Goal: Task Accomplishment & Management: Use online tool/utility

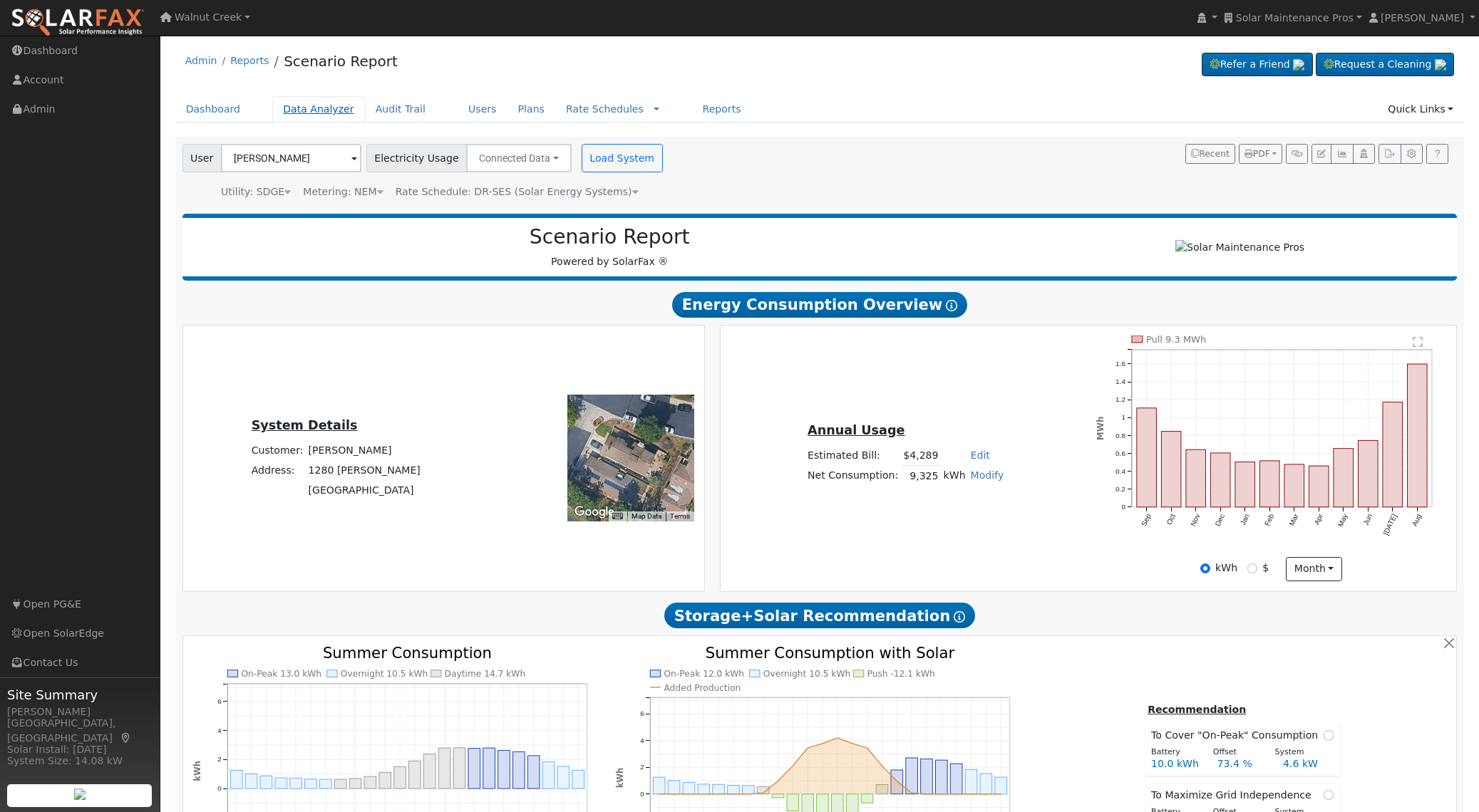
click at [332, 111] on link "Data Analyzer" at bounding box center [318, 109] width 93 height 26
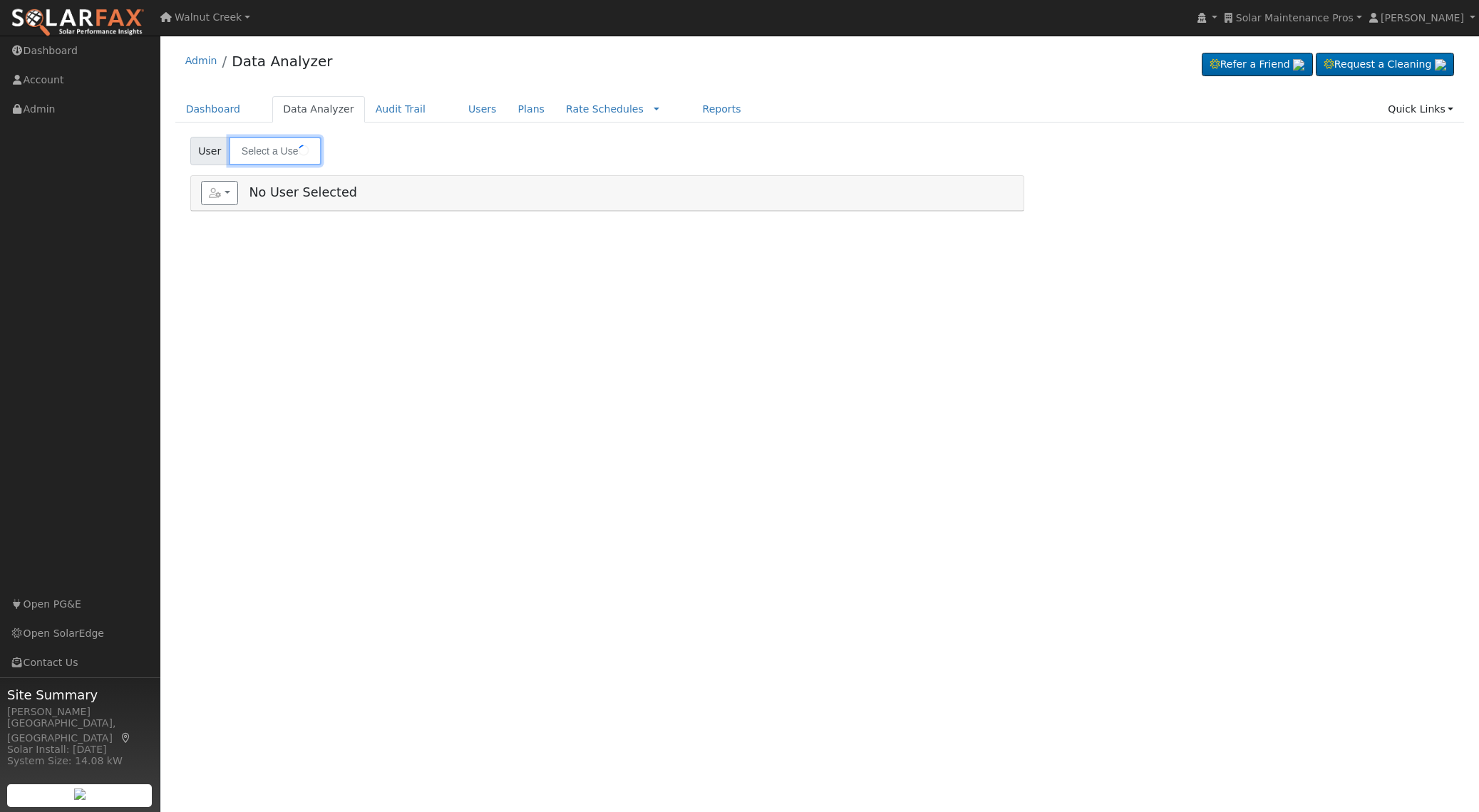
type input "[PERSON_NAME]"
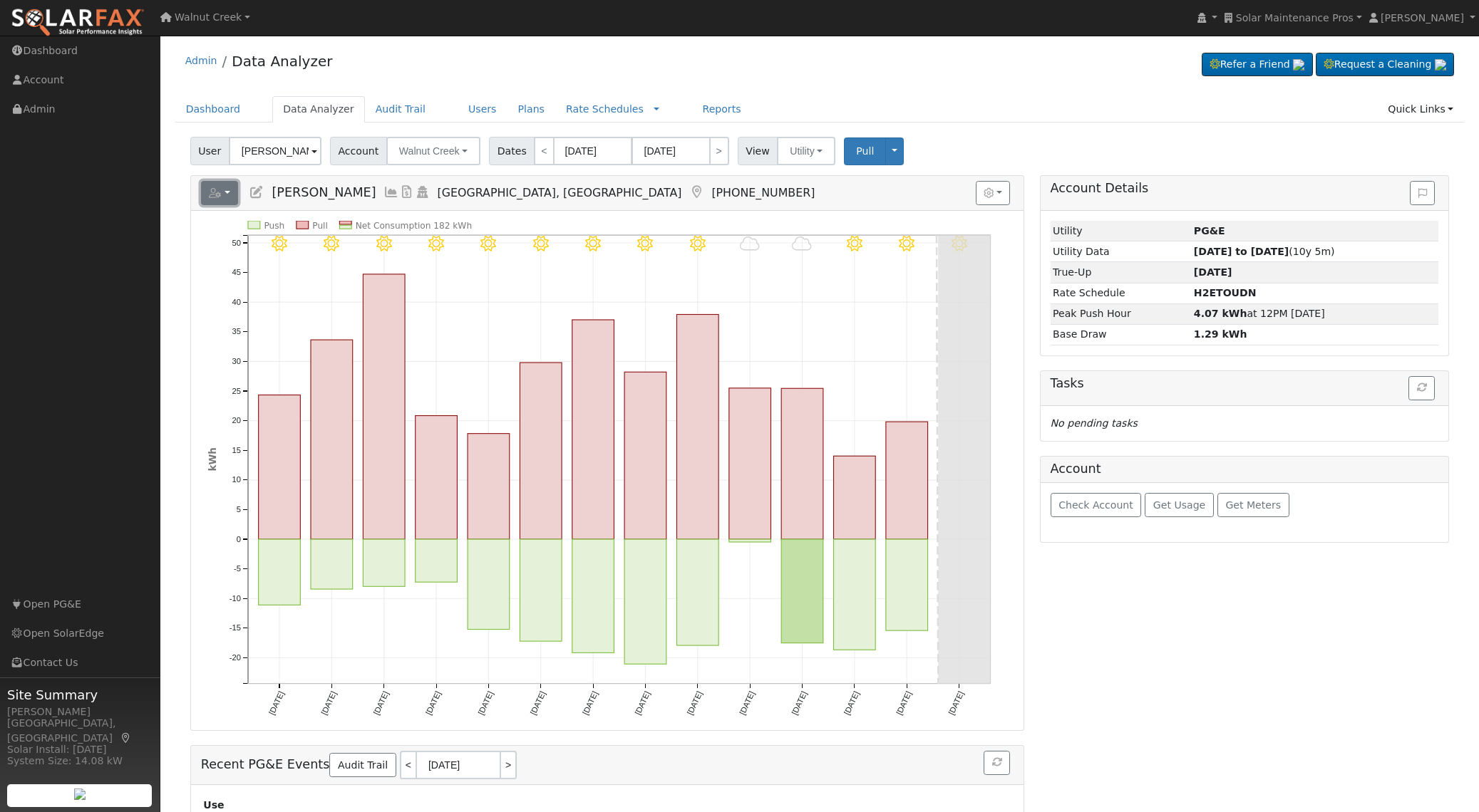
click at [221, 191] on button "button" at bounding box center [220, 192] width 37 height 24
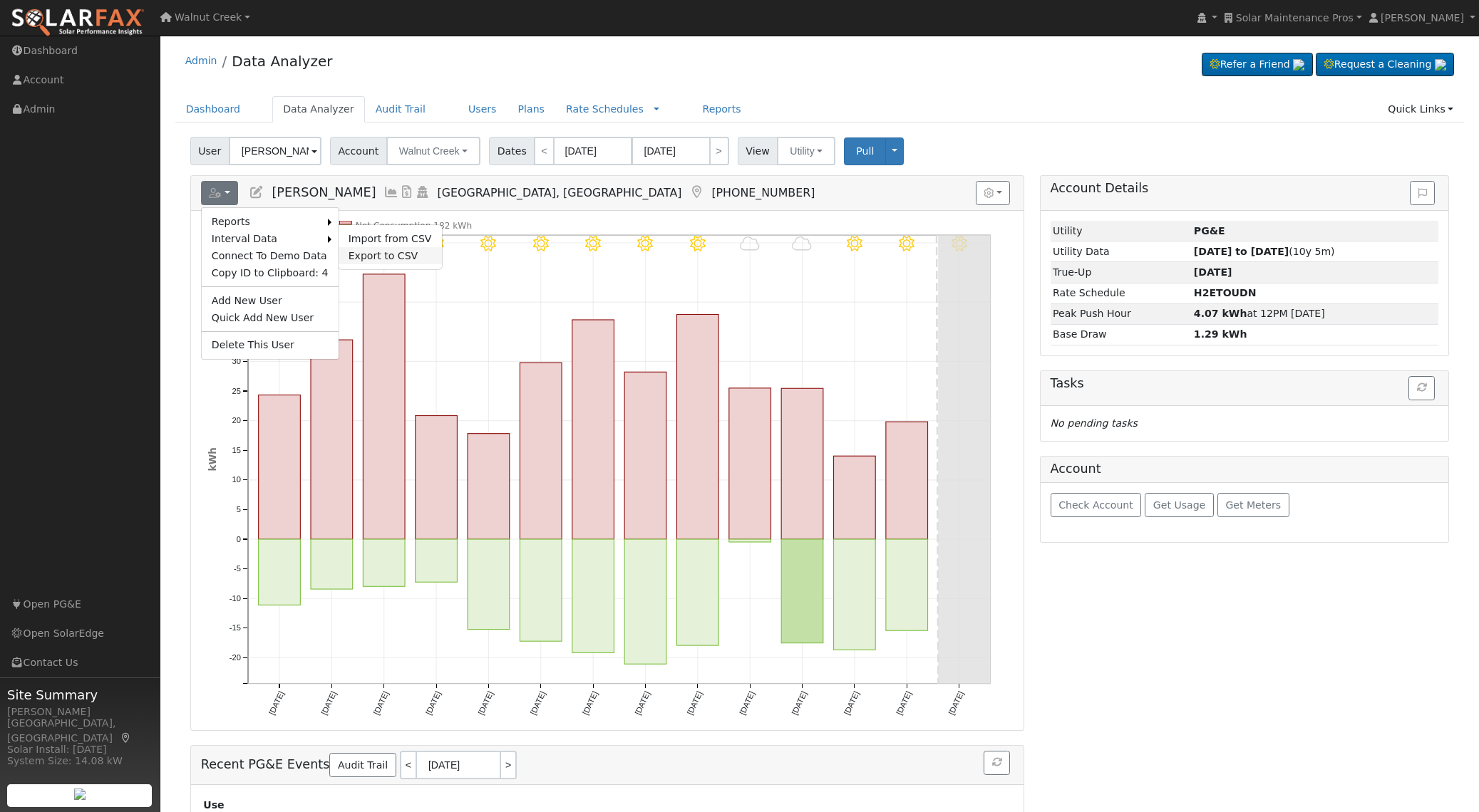
click at [410, 249] on link "Export to CSV" at bounding box center [390, 256] width 104 height 17
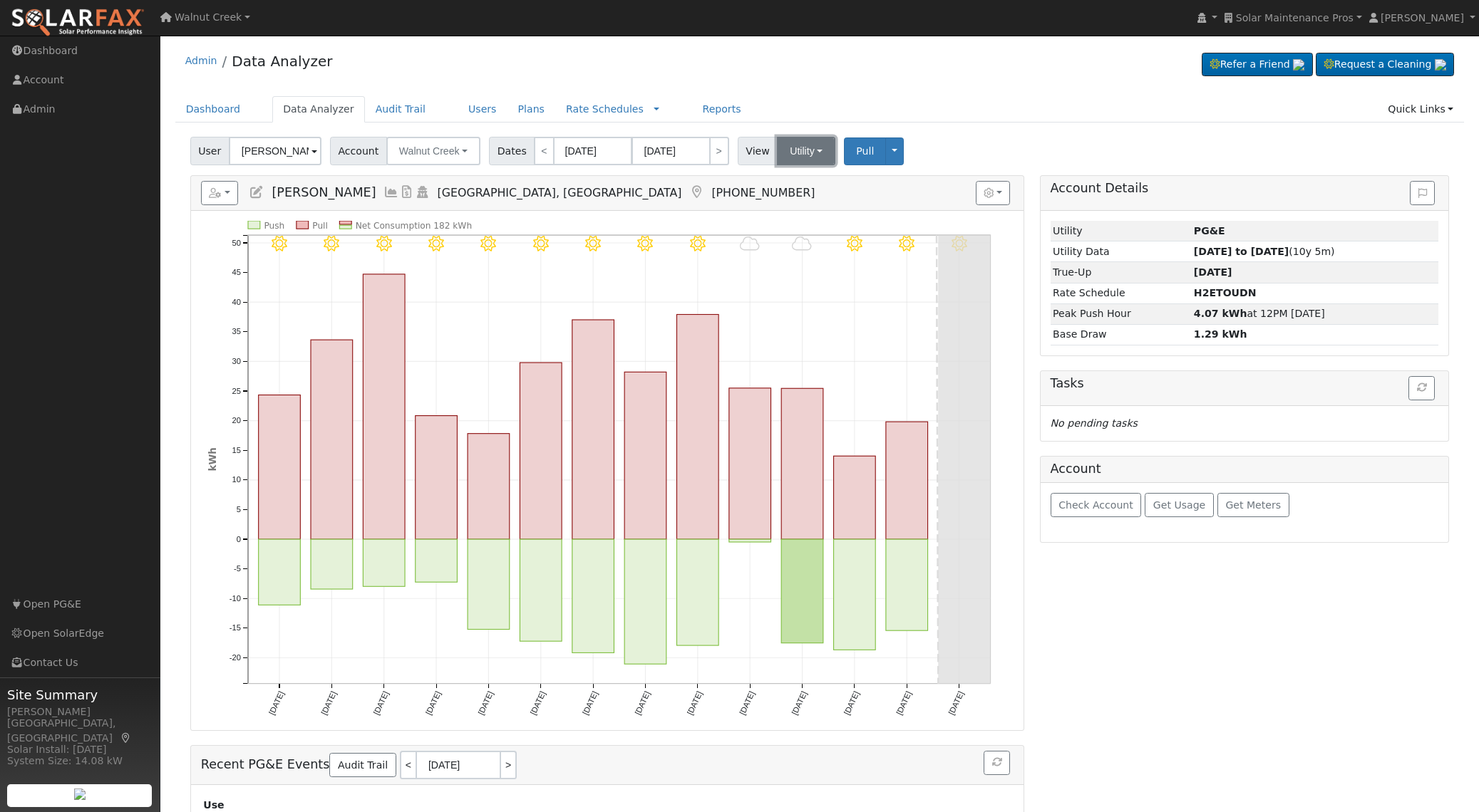
click at [787, 147] on button "Utility" at bounding box center [806, 151] width 58 height 29
click at [788, 203] on link "Solar" at bounding box center [826, 203] width 99 height 20
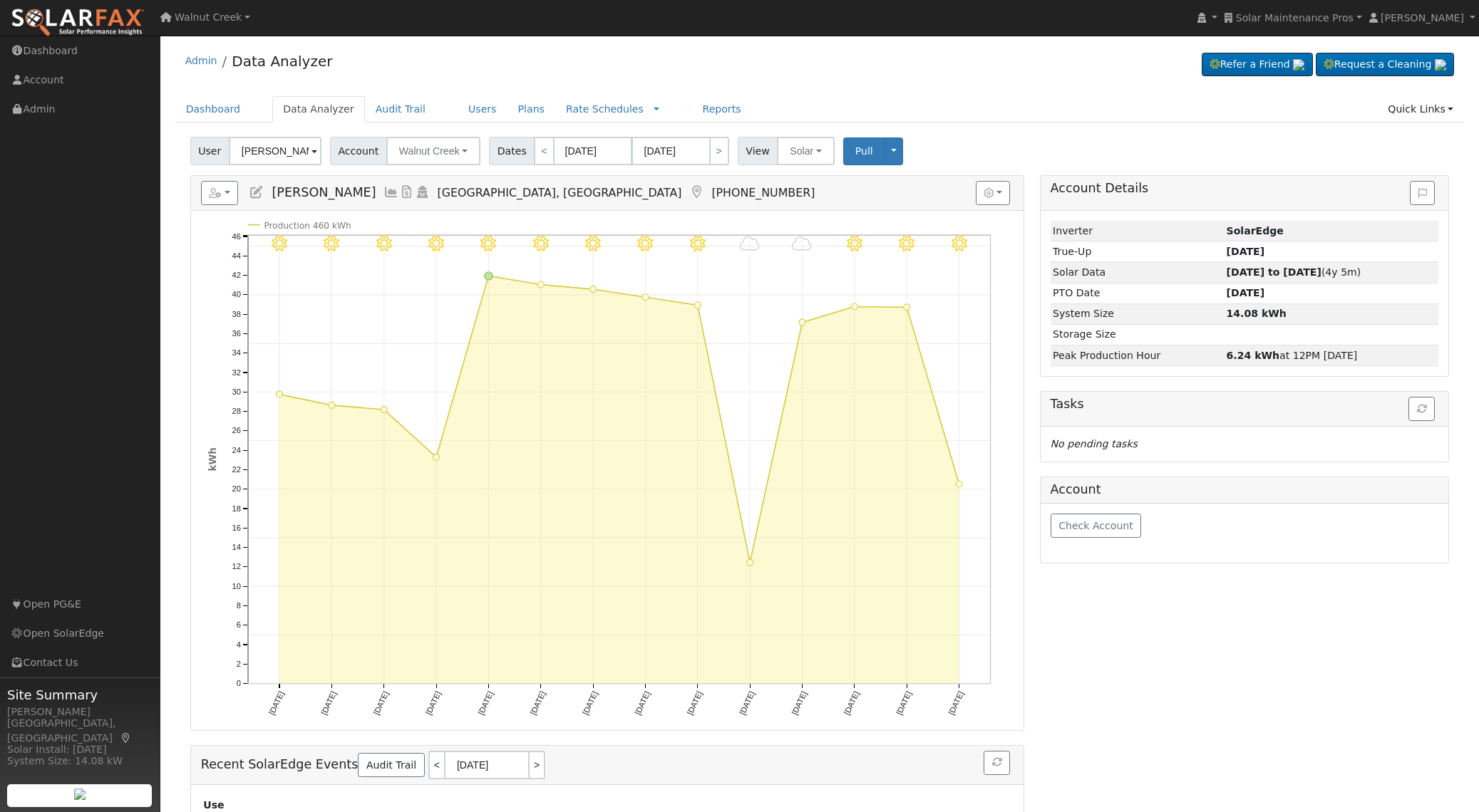
click at [239, 197] on div "Reports Scenario Health Check Energy Audit Account Timeline User Audit Trail In…" at bounding box center [221, 192] width 41 height 14
click at [232, 196] on button "button" at bounding box center [220, 192] width 37 height 24
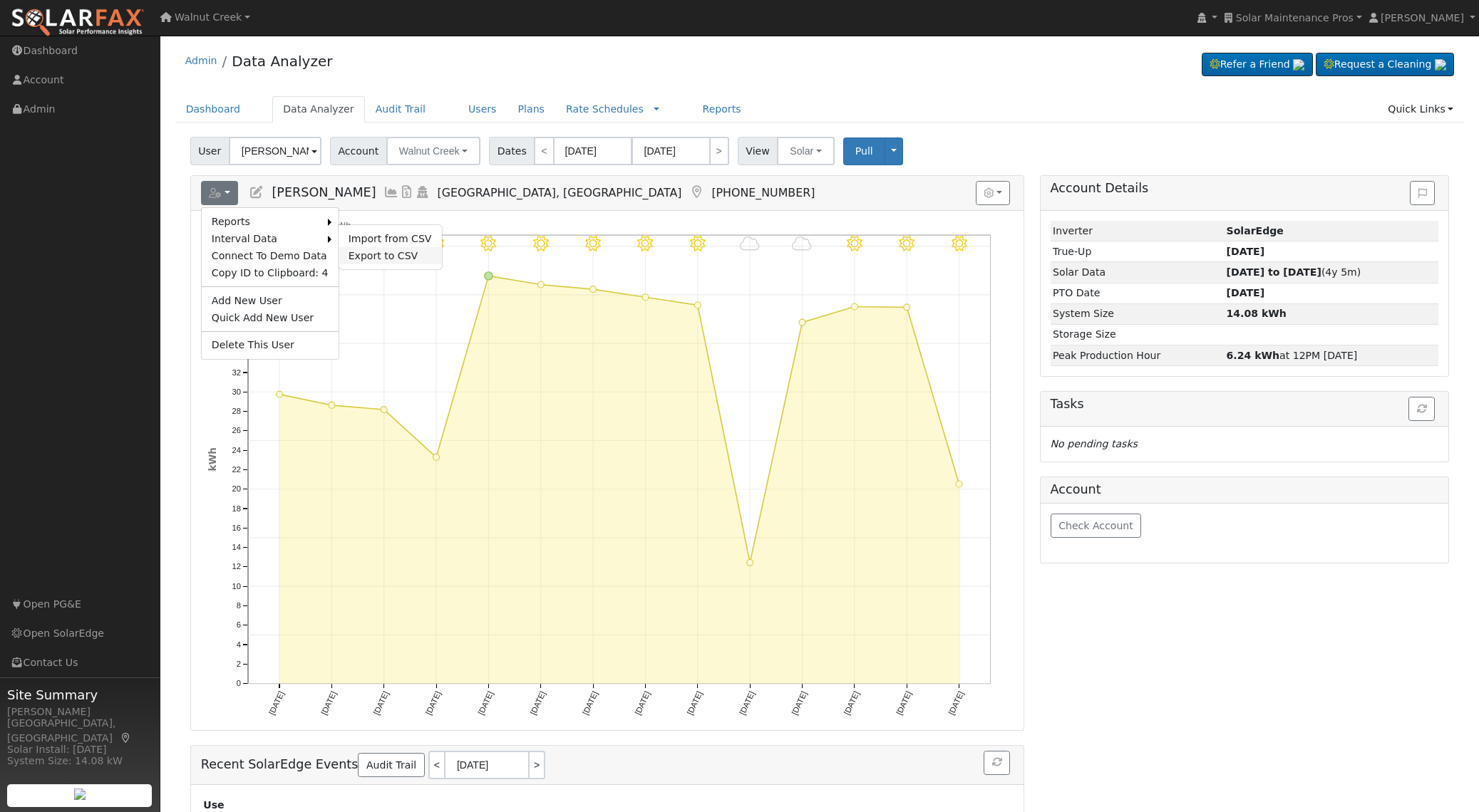
click at [378, 256] on link "Export to CSV" at bounding box center [390, 256] width 104 height 17
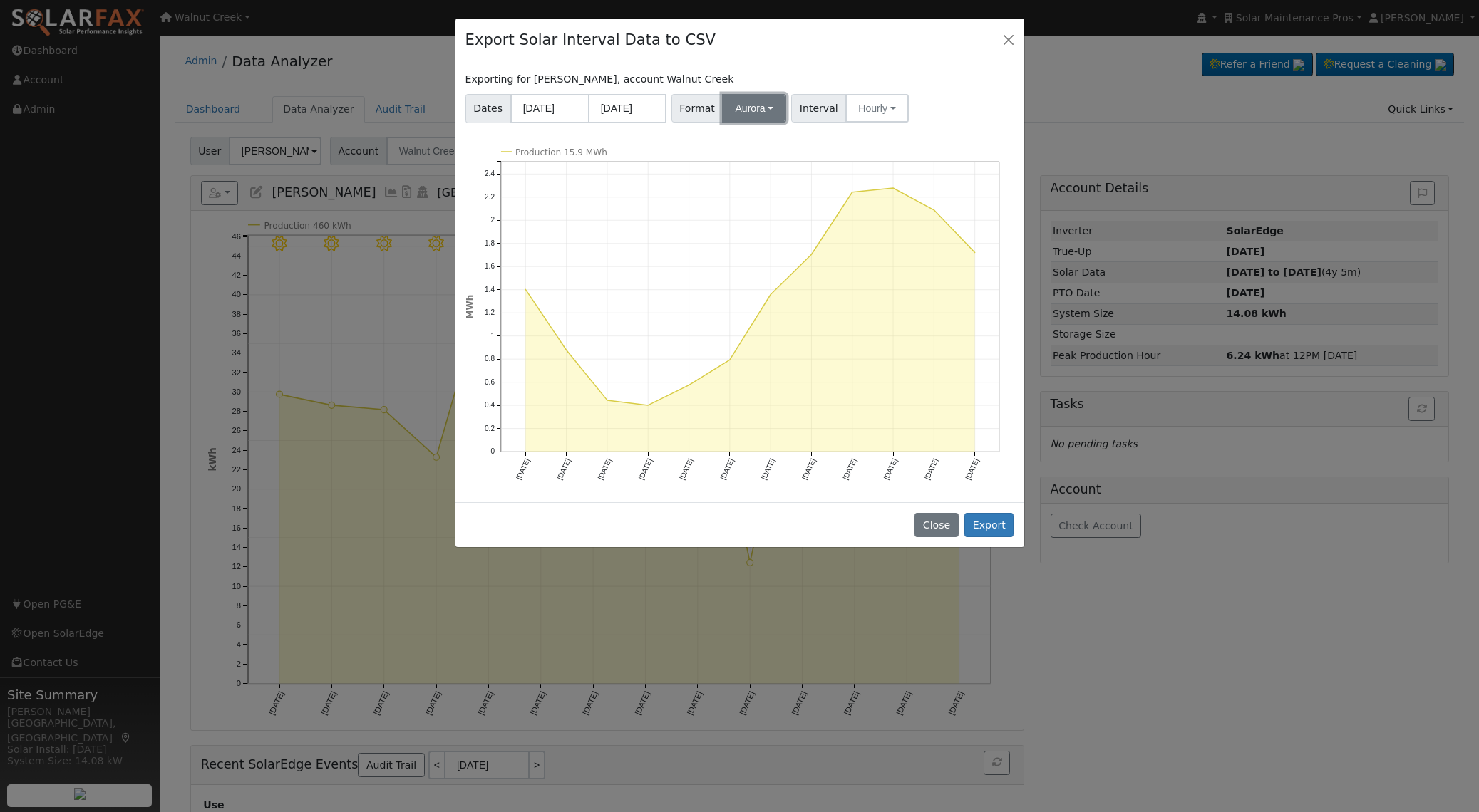
click at [766, 118] on button "Aurora" at bounding box center [754, 108] width 64 height 29
click at [897, 151] on icon "Production 15.9 MWh Sep '24 Oct '24 Nov '24 Dec '24 Jan '25 Feb '25 Mar '25 Apr…" at bounding box center [740, 325] width 549 height 354
drag, startPoint x: 996, startPoint y: 528, endPoint x: 990, endPoint y: 522, distance: 8.5
click at [995, 527] on button "Export" at bounding box center [989, 524] width 49 height 24
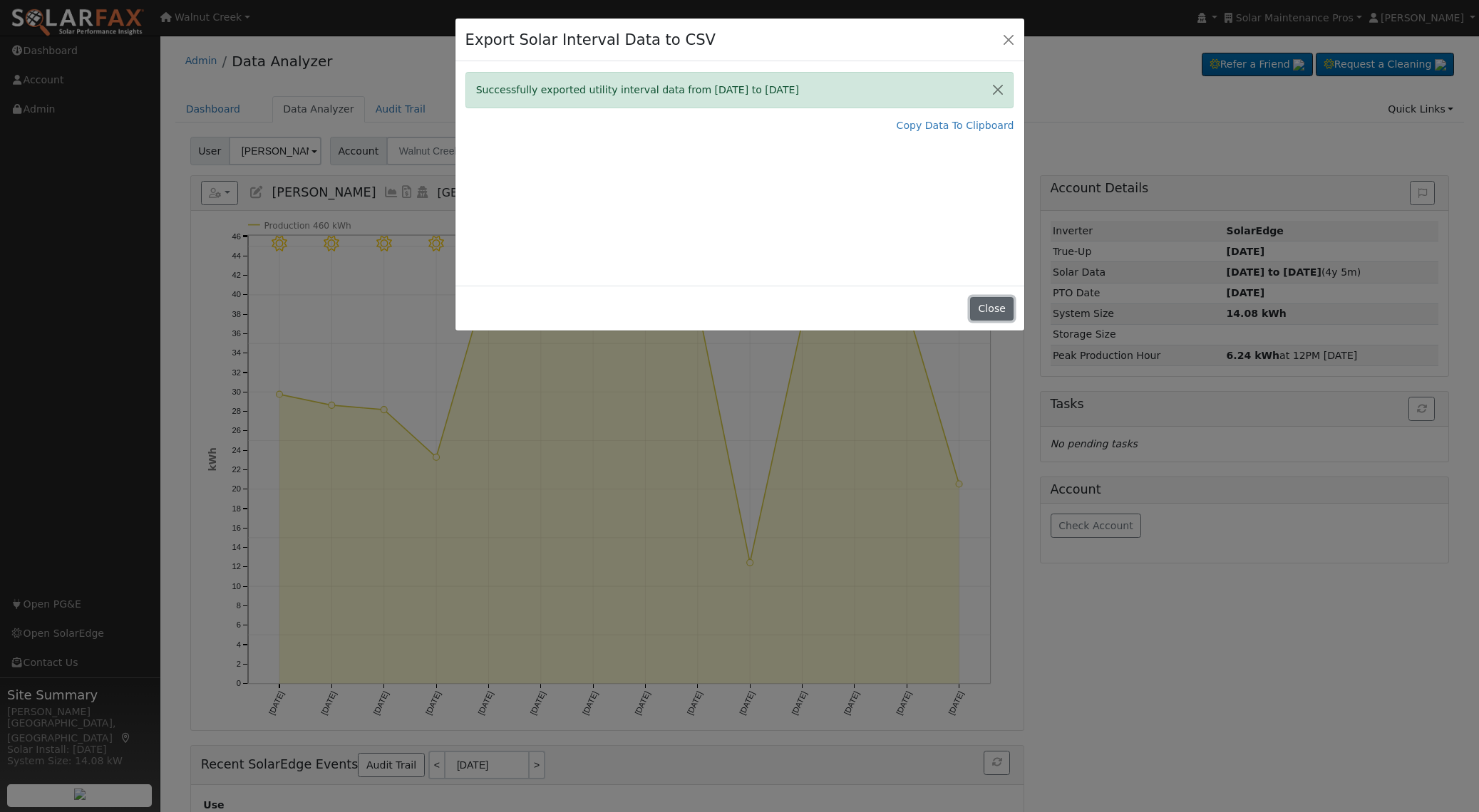
drag, startPoint x: 993, startPoint y: 305, endPoint x: 967, endPoint y: 302, distance: 26.2
click at [993, 305] on button "Close" at bounding box center [992, 309] width 44 height 24
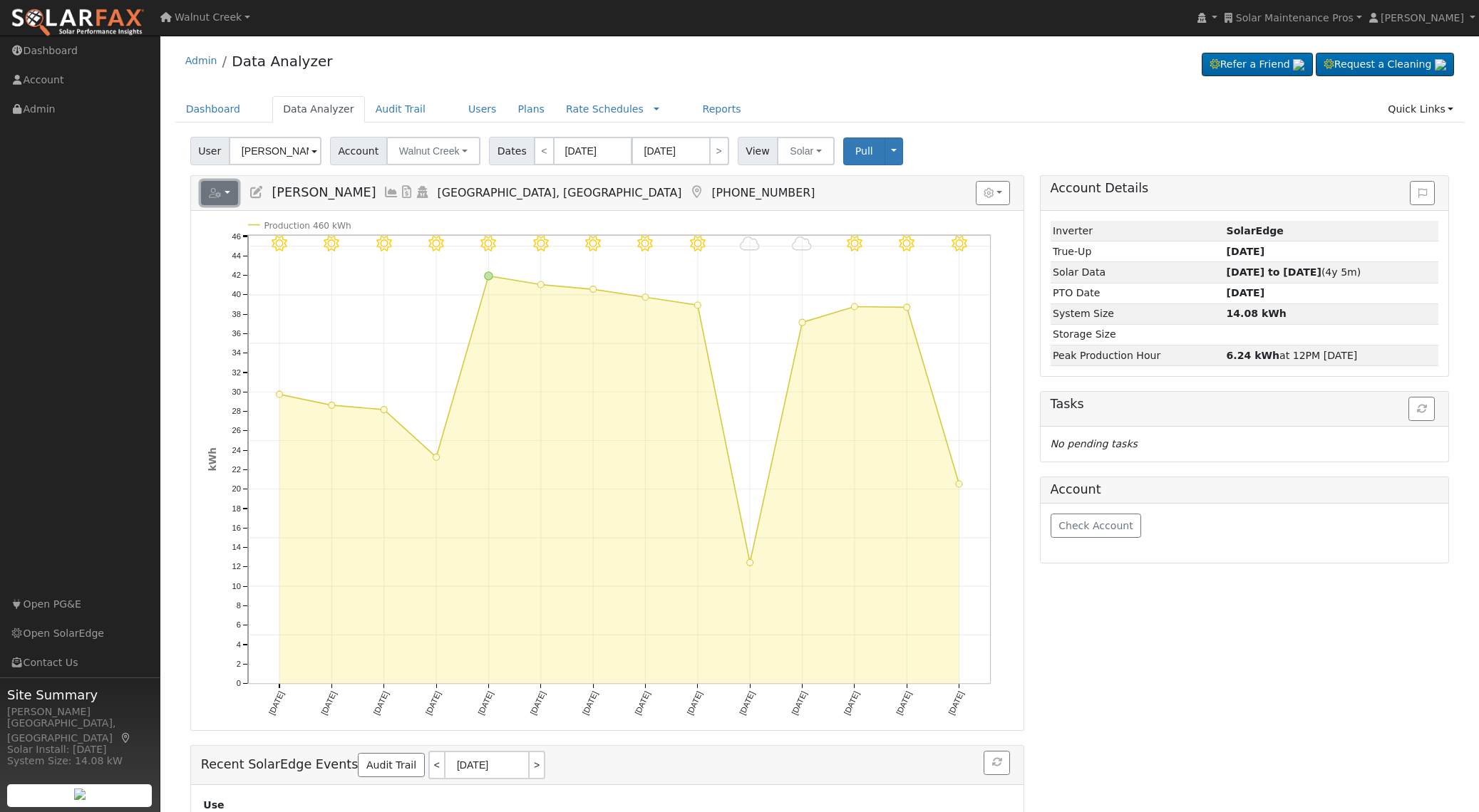
click at [228, 197] on button "button" at bounding box center [220, 192] width 37 height 24
click at [383, 231] on link "Import from CSV" at bounding box center [390, 238] width 104 height 17
click at [478, 111] on link "Users" at bounding box center [483, 109] width 50 height 26
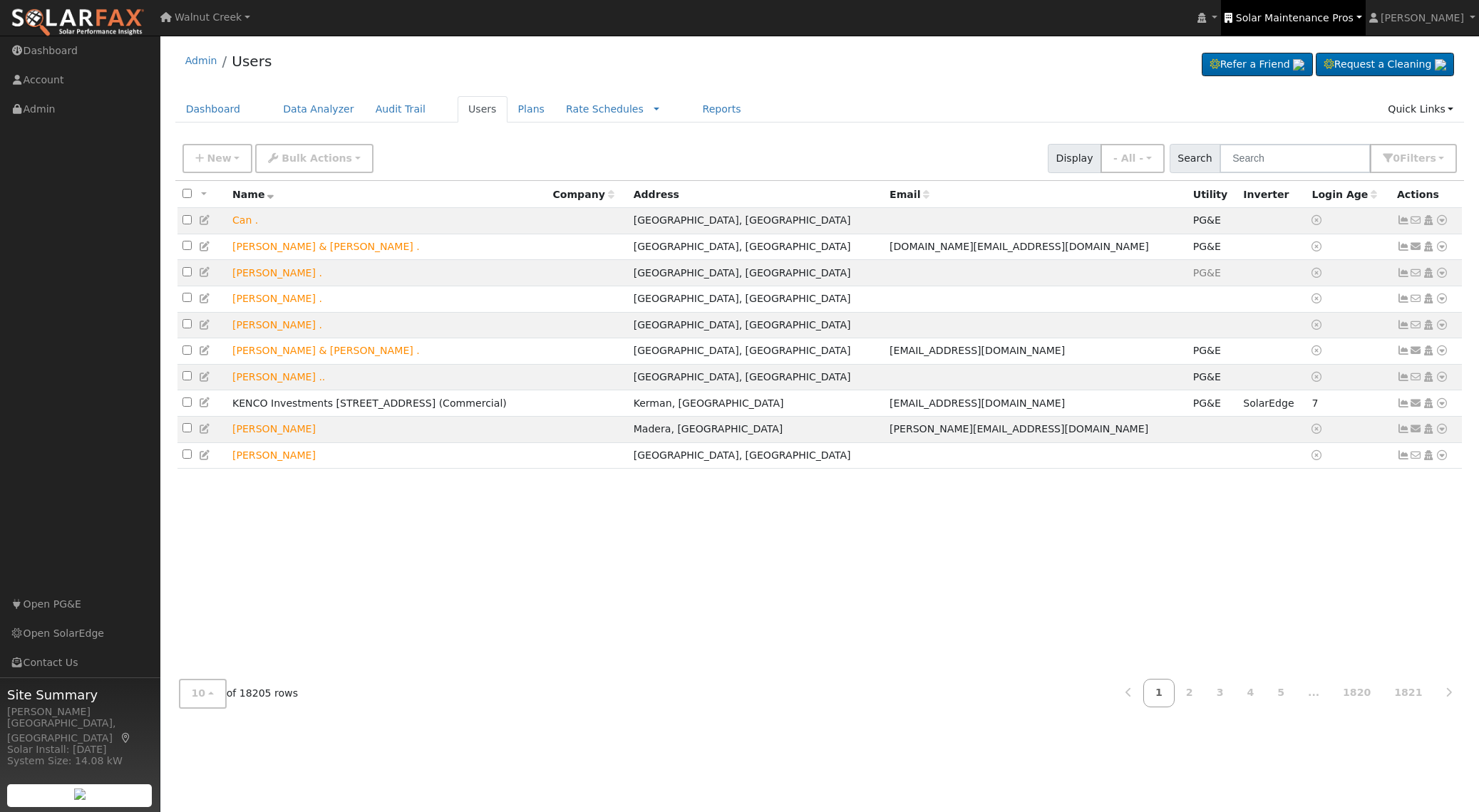
click at [1357, 11] on link "Solar Maintenance Pros" at bounding box center [1293, 18] width 144 height 36
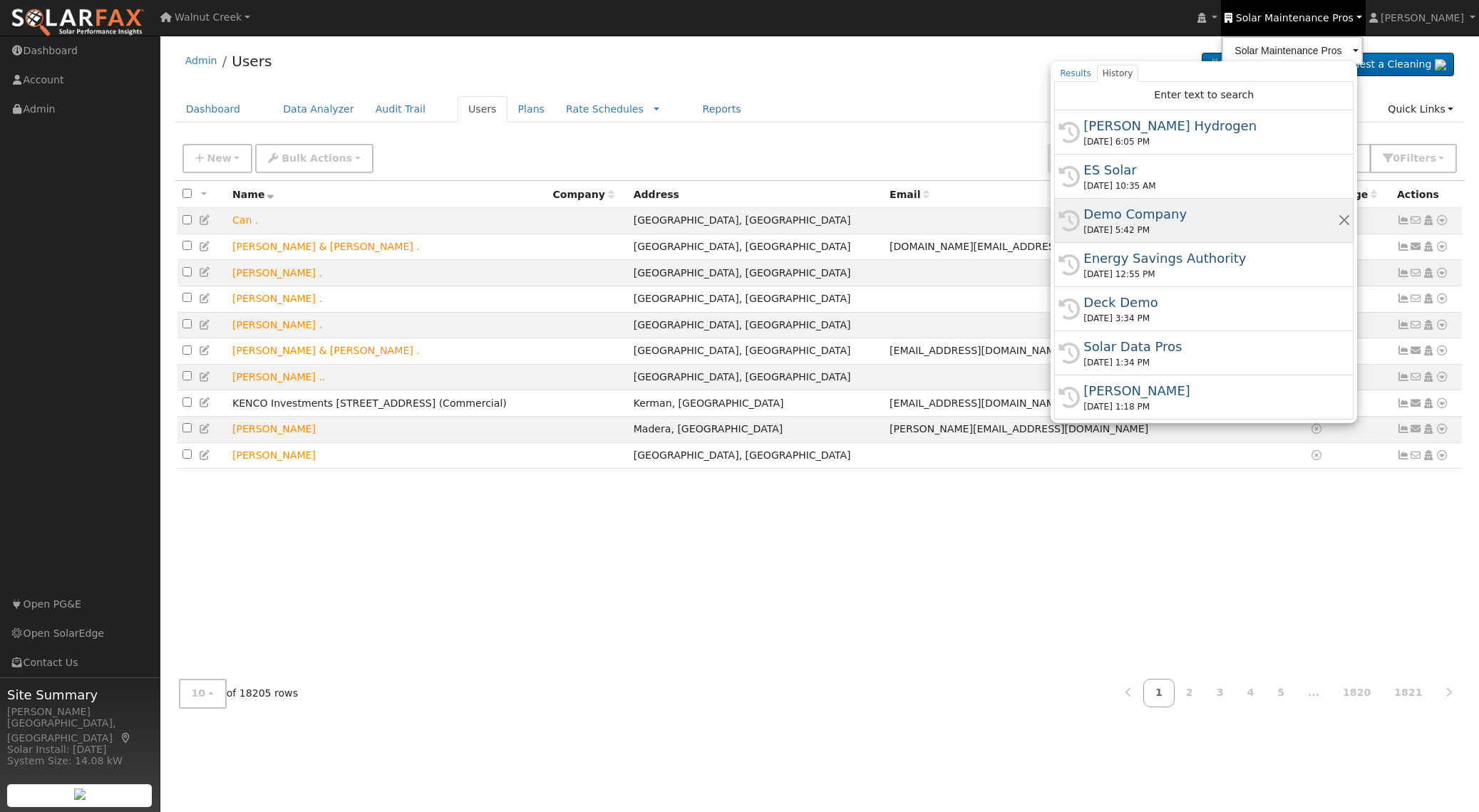
click at [1226, 216] on div "Demo Company" at bounding box center [1211, 214] width 254 height 19
type input "Demo Company"
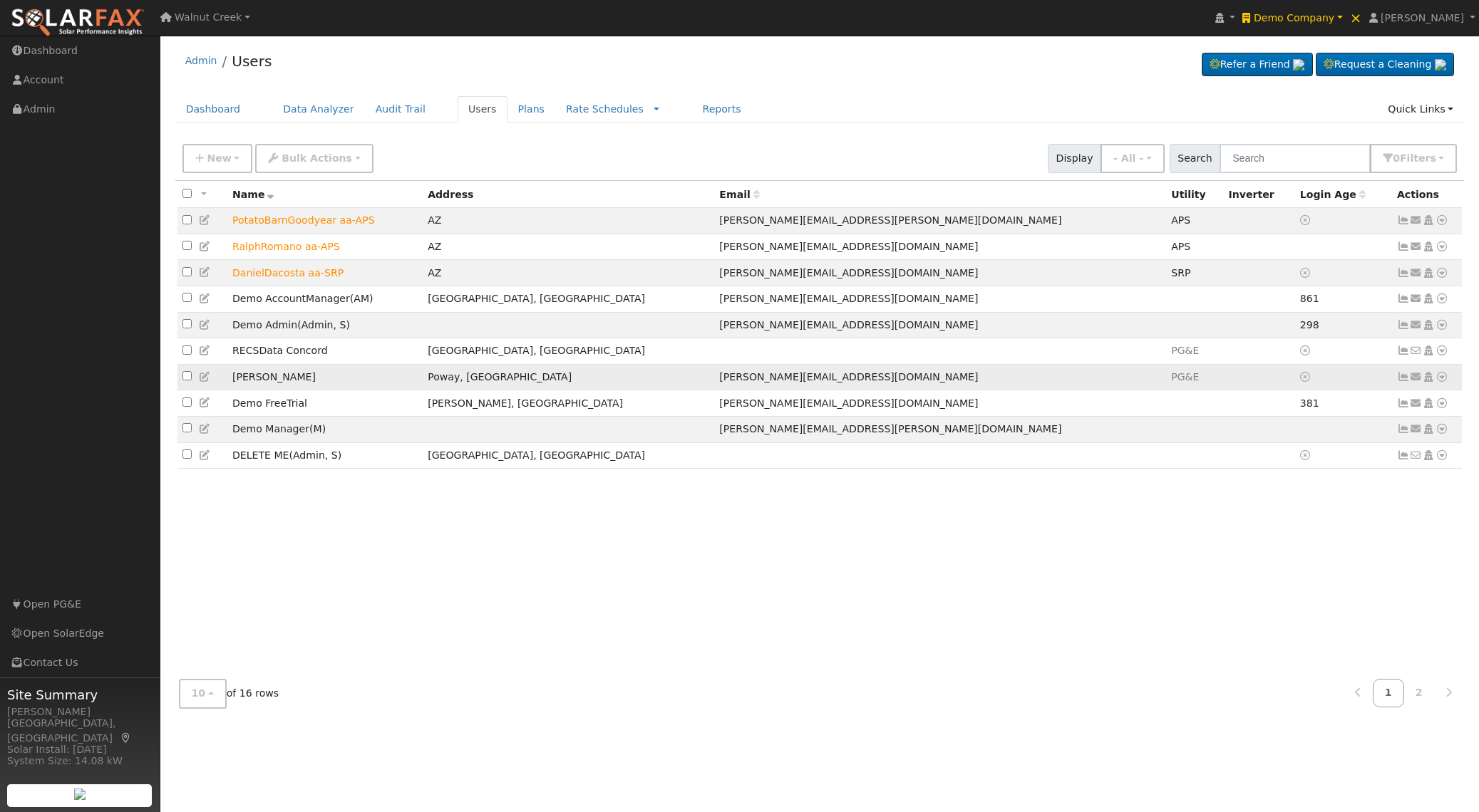
click at [1442, 380] on icon at bounding box center [1442, 376] width 12 height 10
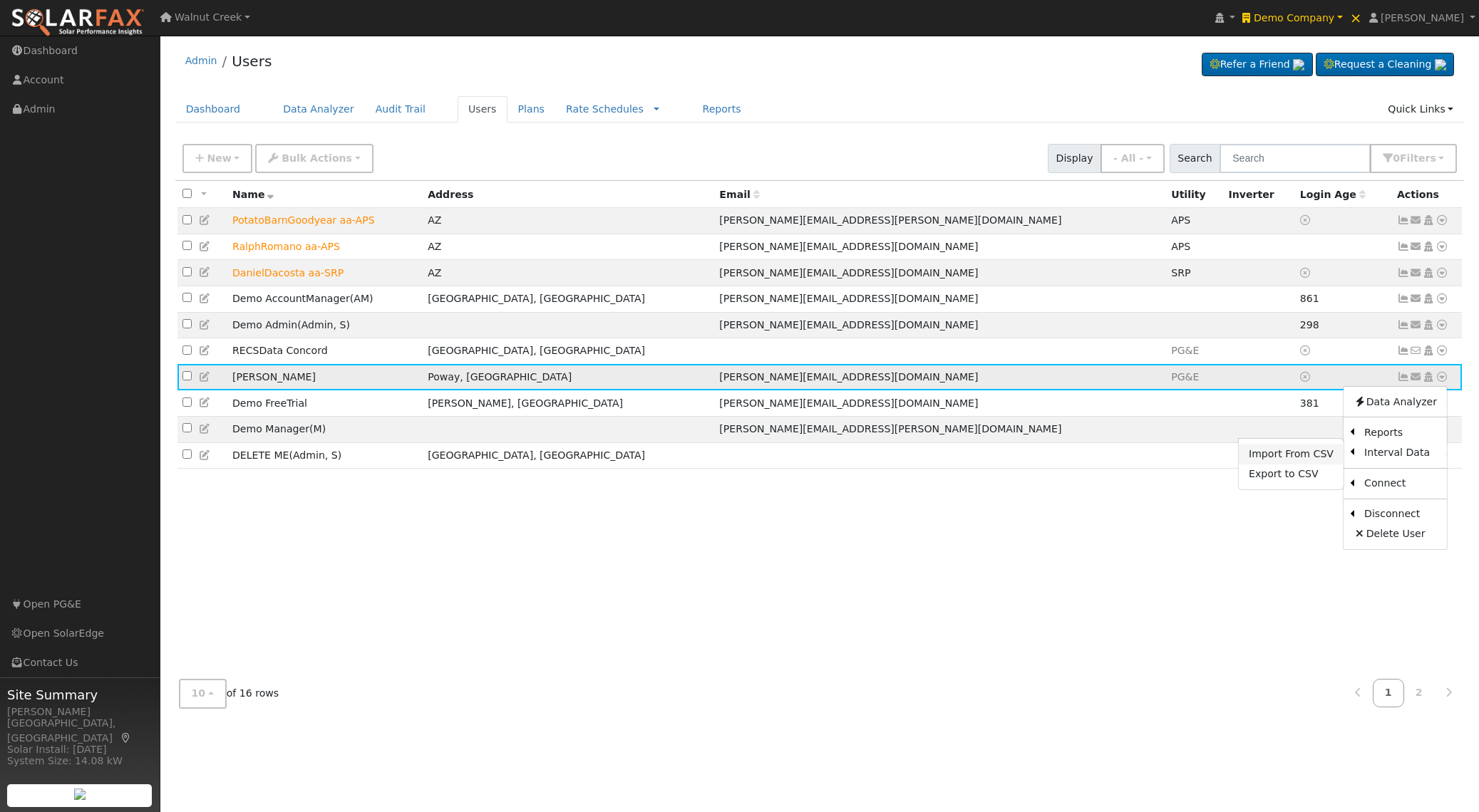
click at [1304, 461] on link "Import From CSV" at bounding box center [1291, 454] width 104 height 20
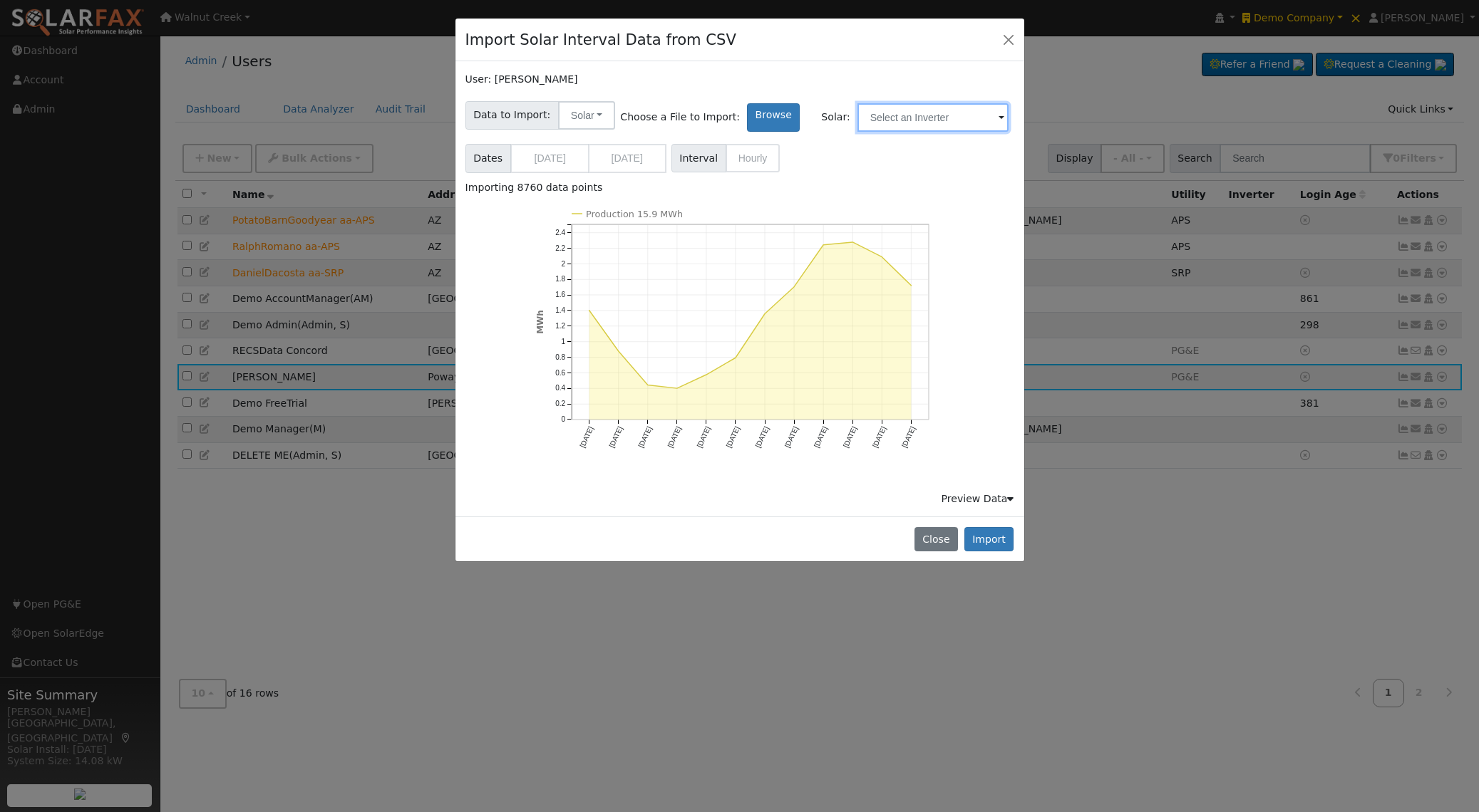
click at [898, 114] on input "text" at bounding box center [933, 118] width 151 height 29
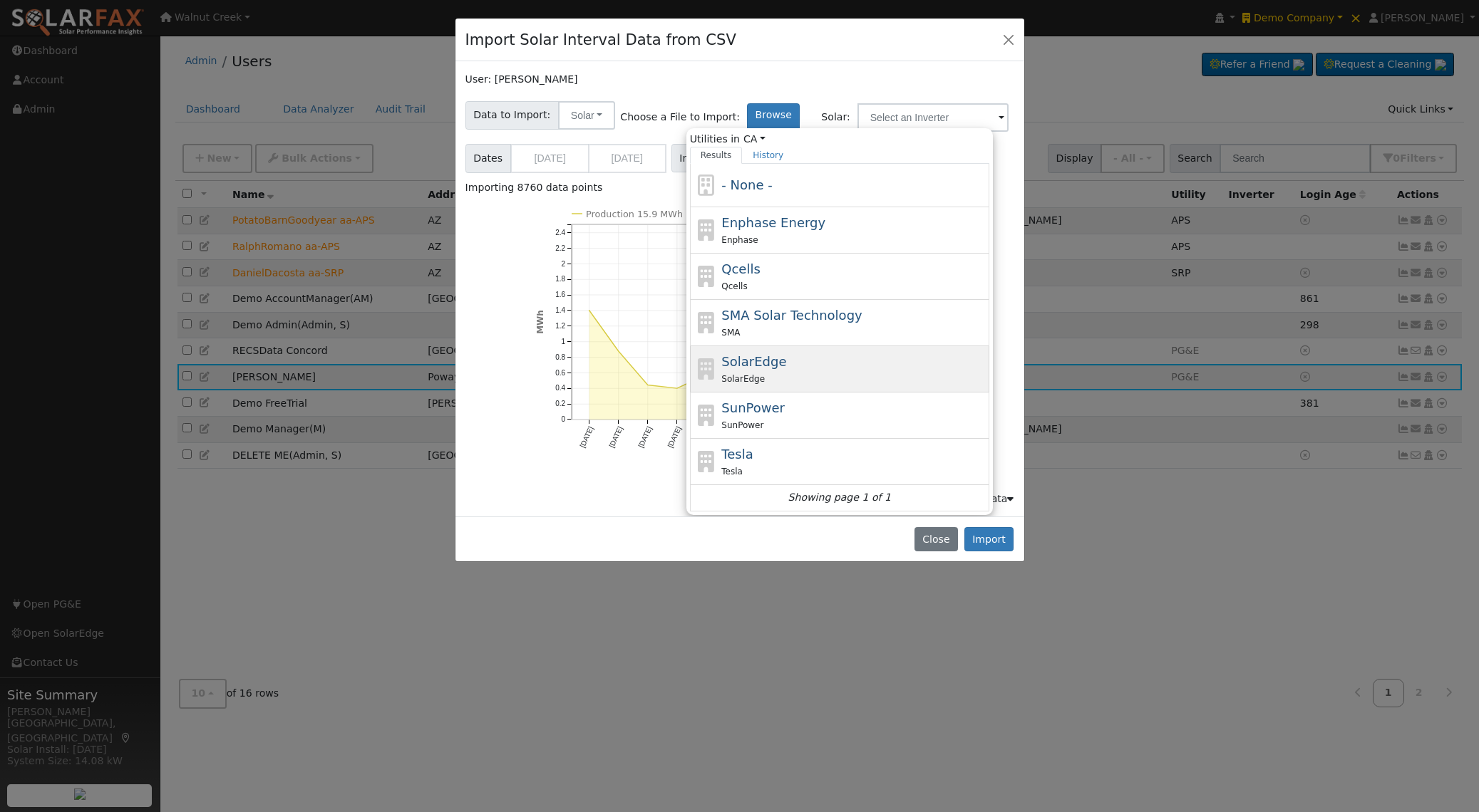
click at [888, 362] on div "SolarEdge SolarEdge" at bounding box center [853, 369] width 264 height 34
type input "SolarEdge"
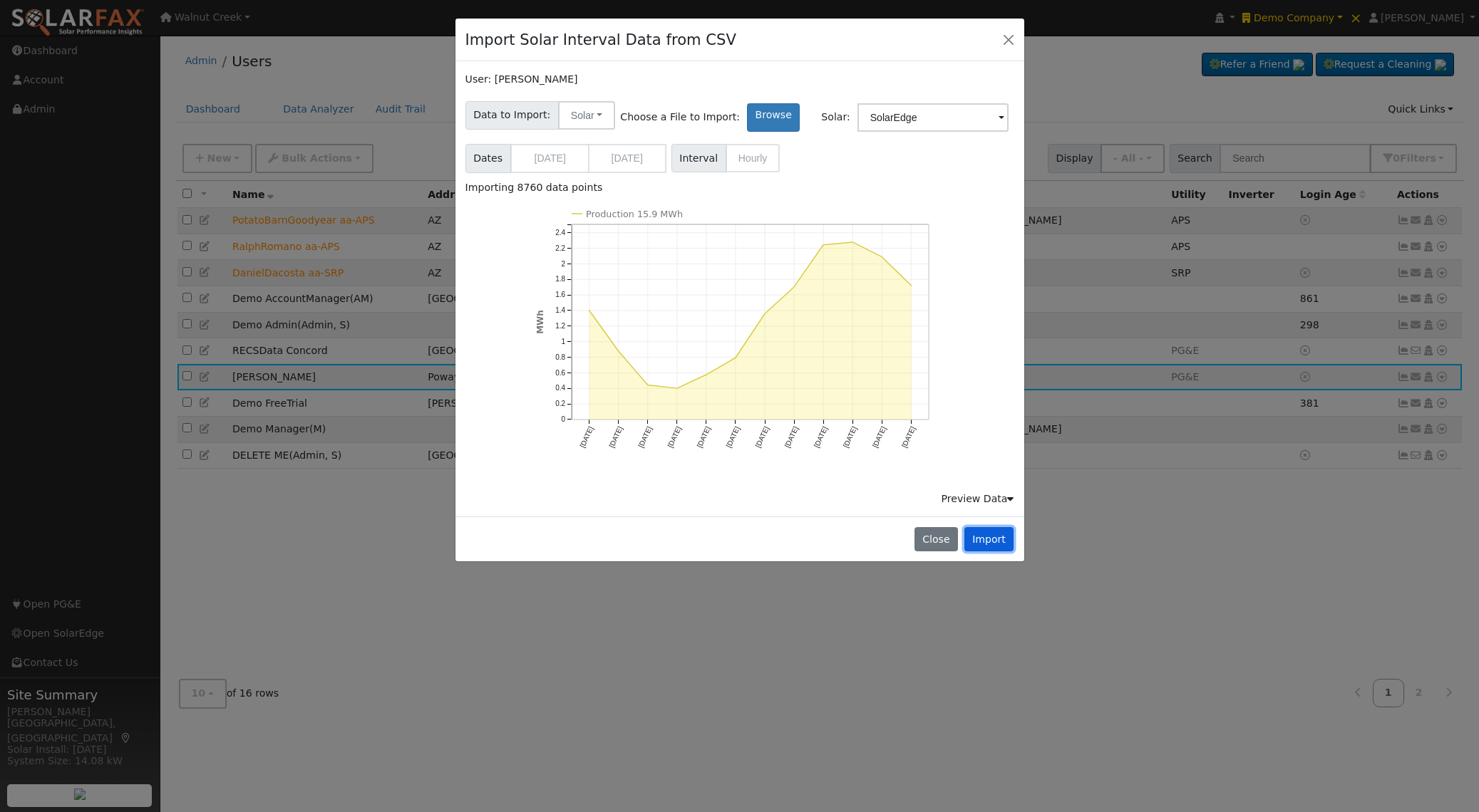
click at [997, 542] on button "Import" at bounding box center [989, 539] width 50 height 24
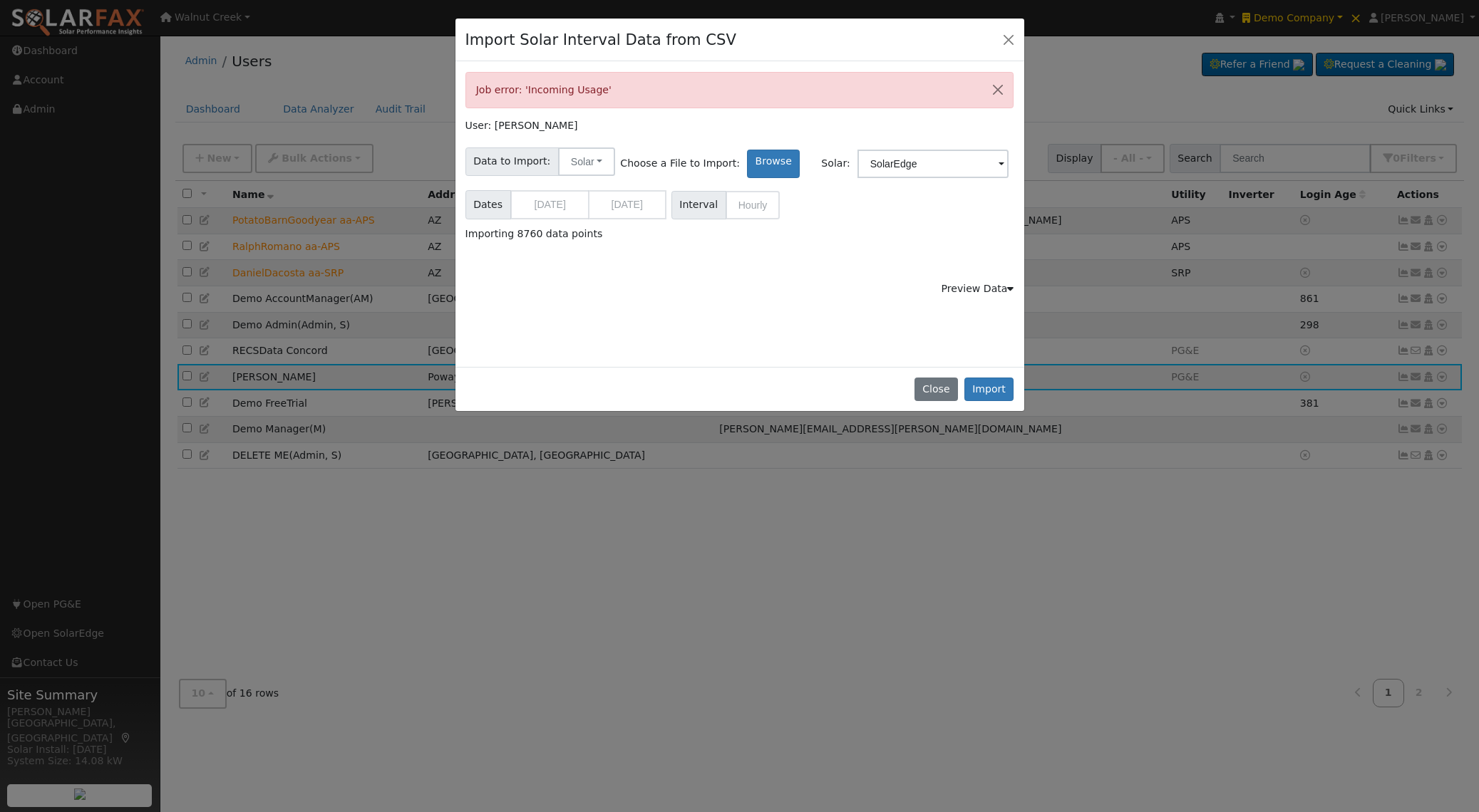
click at [479, 91] on div "Job error: 'Incoming Usage'" at bounding box center [740, 90] width 549 height 37
drag, startPoint x: 479, startPoint y: 91, endPoint x: 740, endPoint y: 130, distance: 263.9
click at [603, 89] on div "Job error: 'Incoming Usage'" at bounding box center [740, 90] width 549 height 37
copy div "Job error: 'Incoming Usage'"
click at [934, 387] on button "Close" at bounding box center [936, 390] width 44 height 24
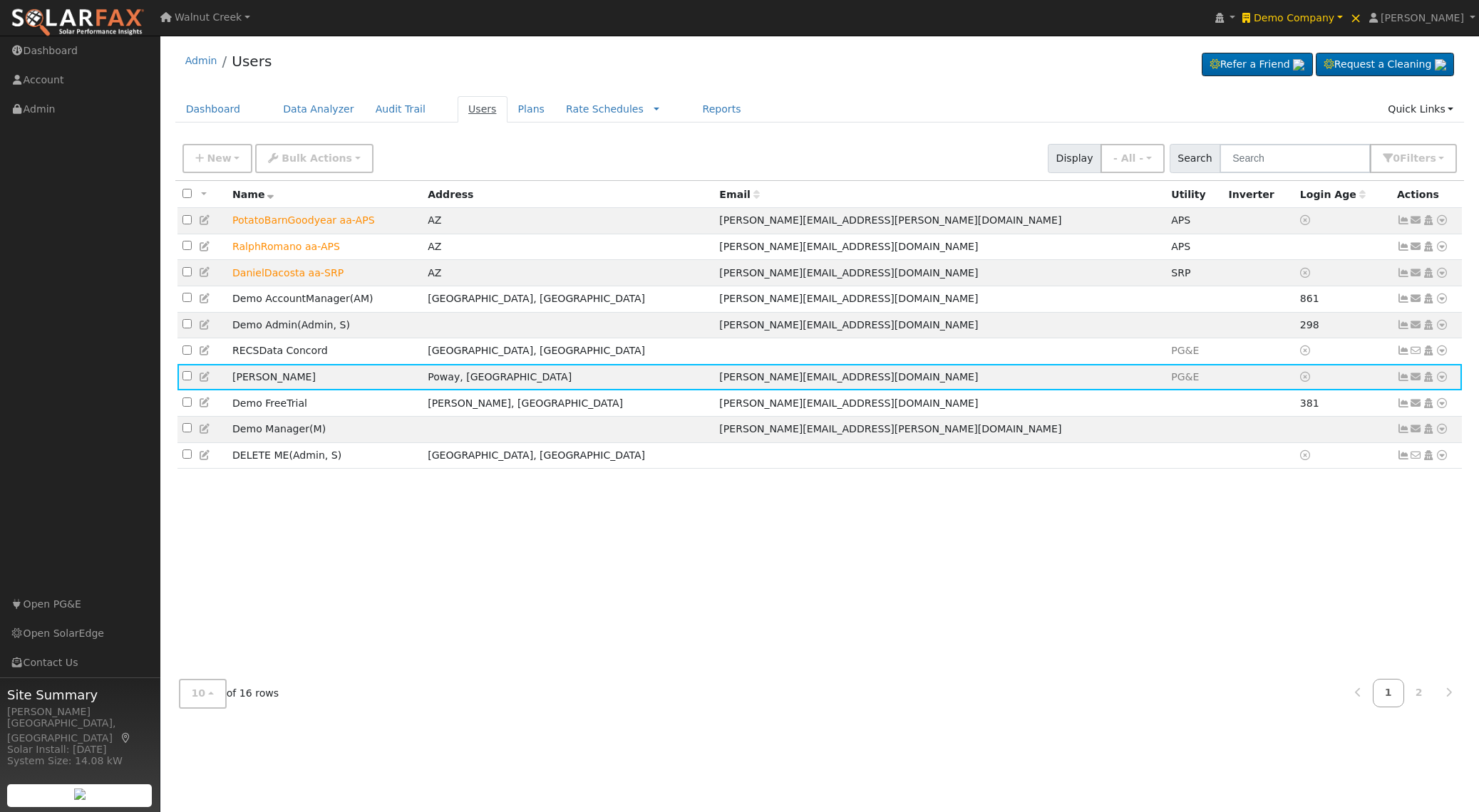
click at [464, 102] on link "Users" at bounding box center [483, 109] width 50 height 26
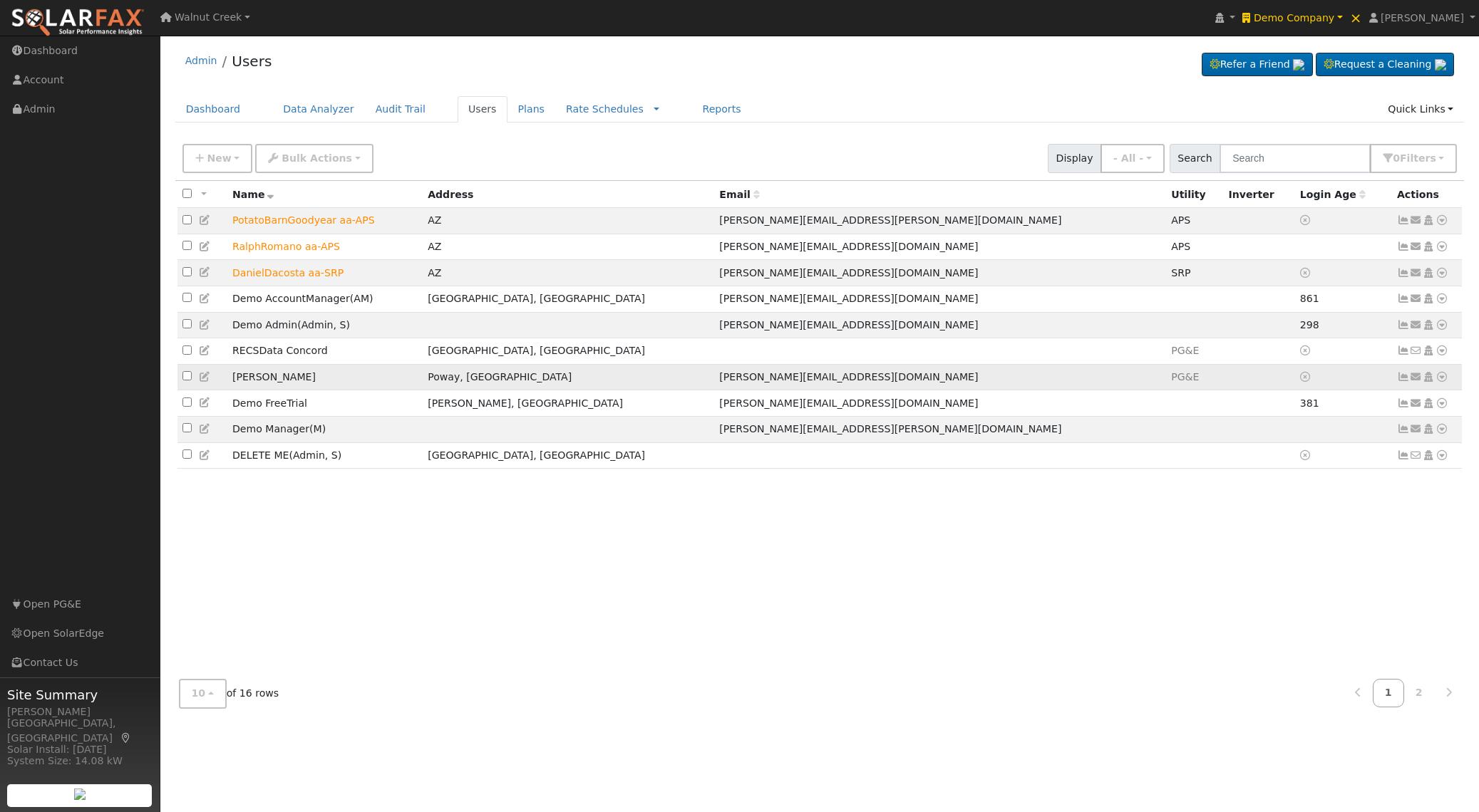
click at [1442, 380] on icon at bounding box center [1442, 376] width 12 height 10
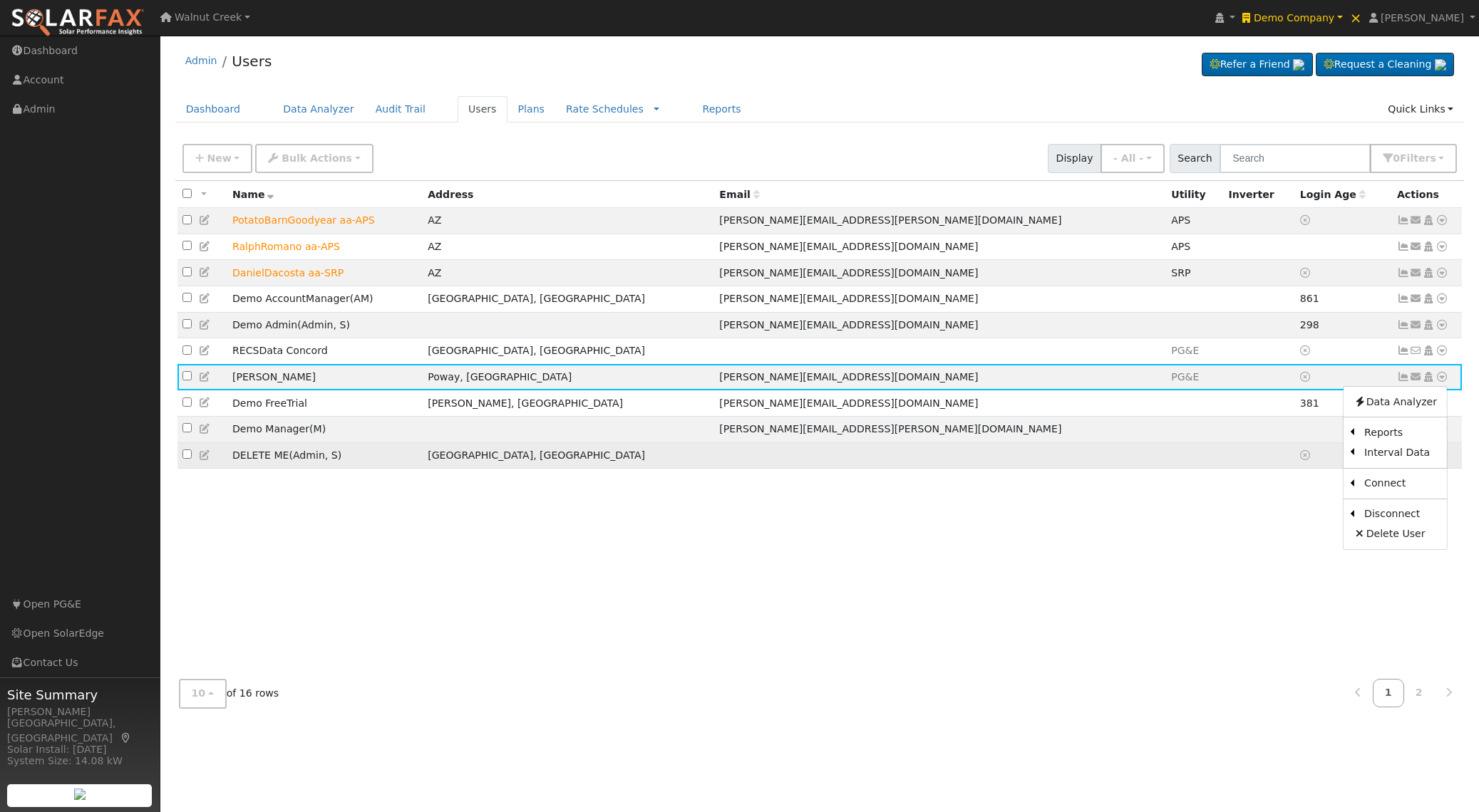
click at [0, 0] on link "Import From CSV" at bounding box center [0, 0] width 0 height 0
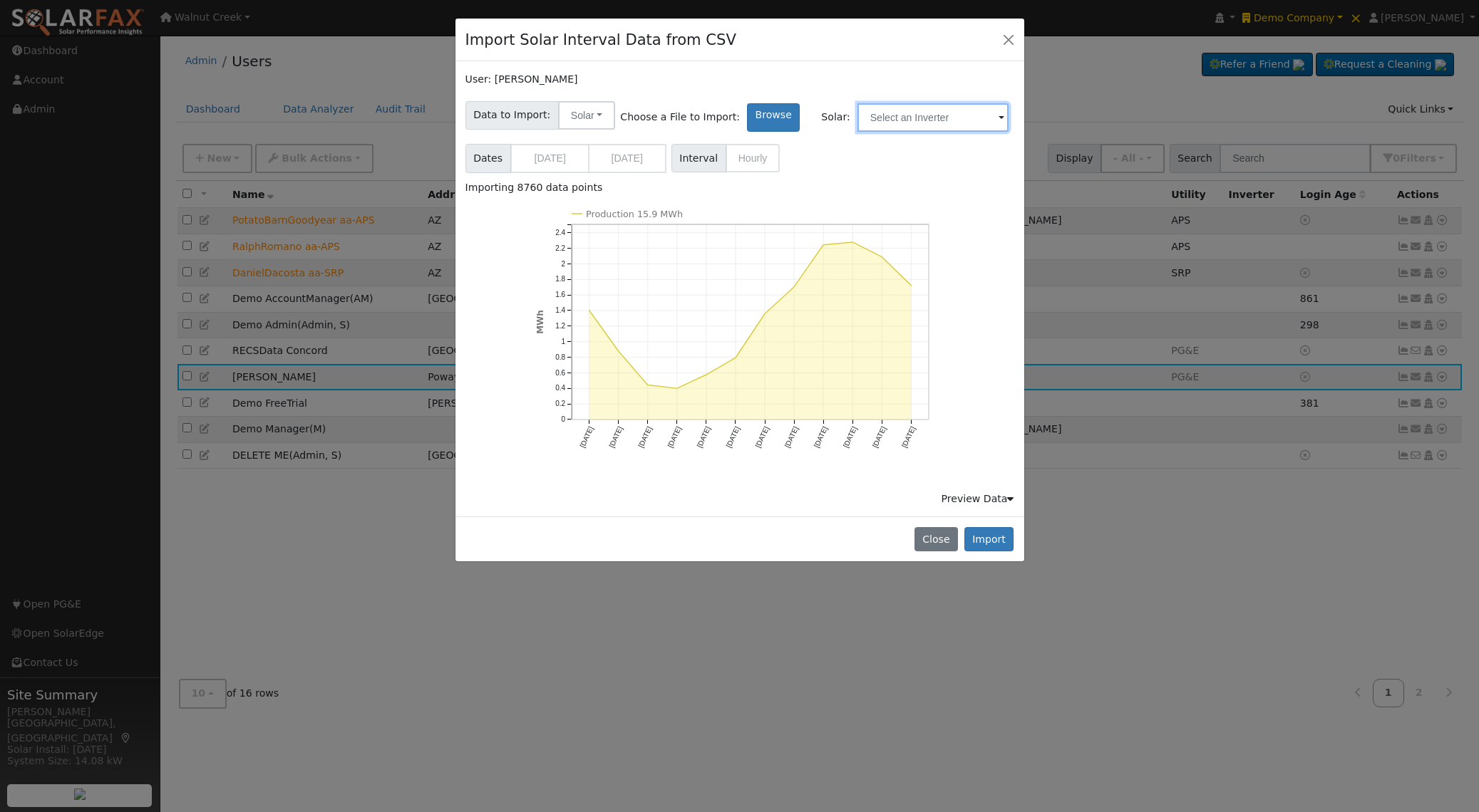
click at [896, 112] on input "text" at bounding box center [933, 118] width 151 height 29
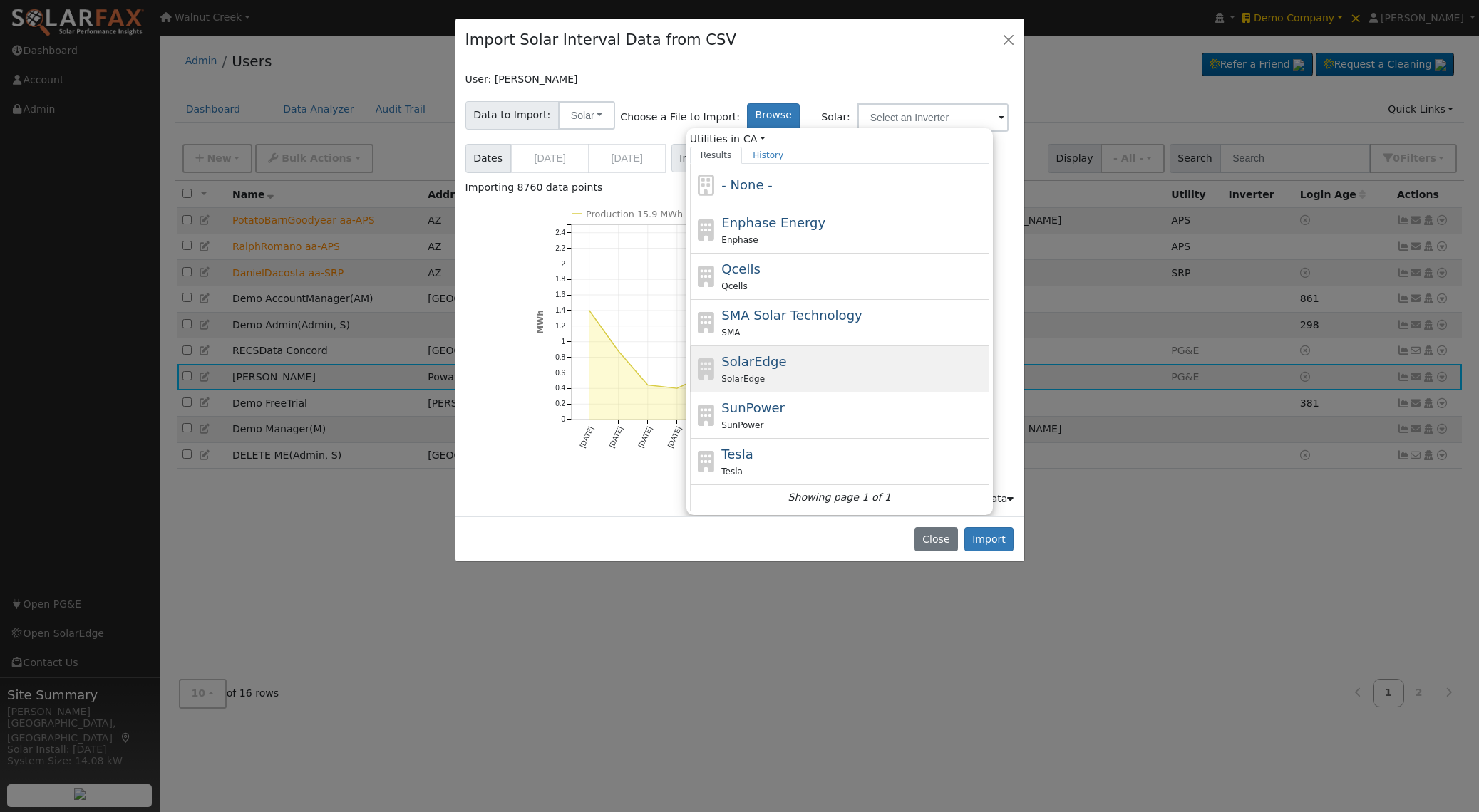
click at [861, 351] on div "SolarEdge SolarEdge" at bounding box center [840, 369] width 299 height 46
type input "SolarEdge"
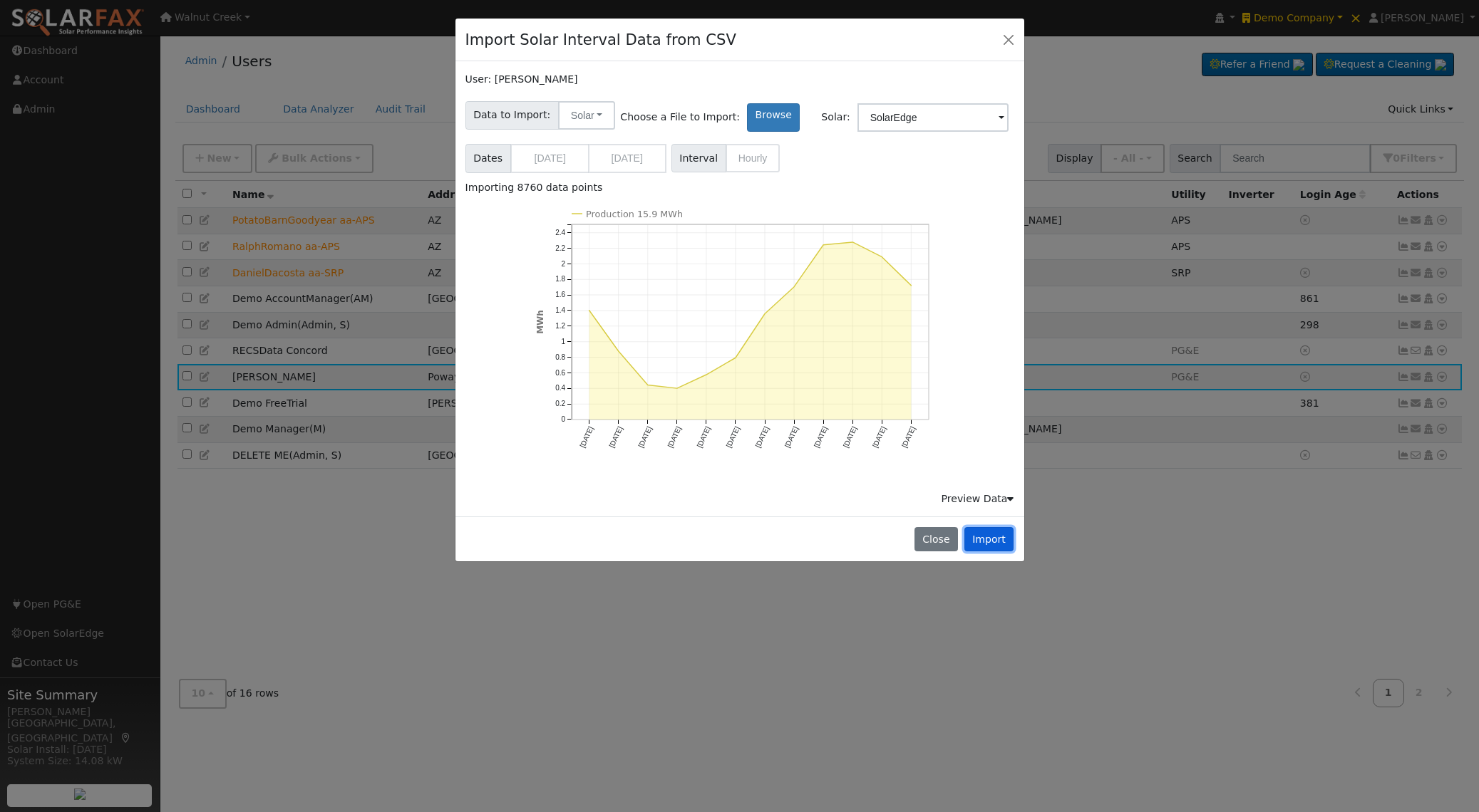
click at [978, 529] on button "Import" at bounding box center [989, 539] width 50 height 24
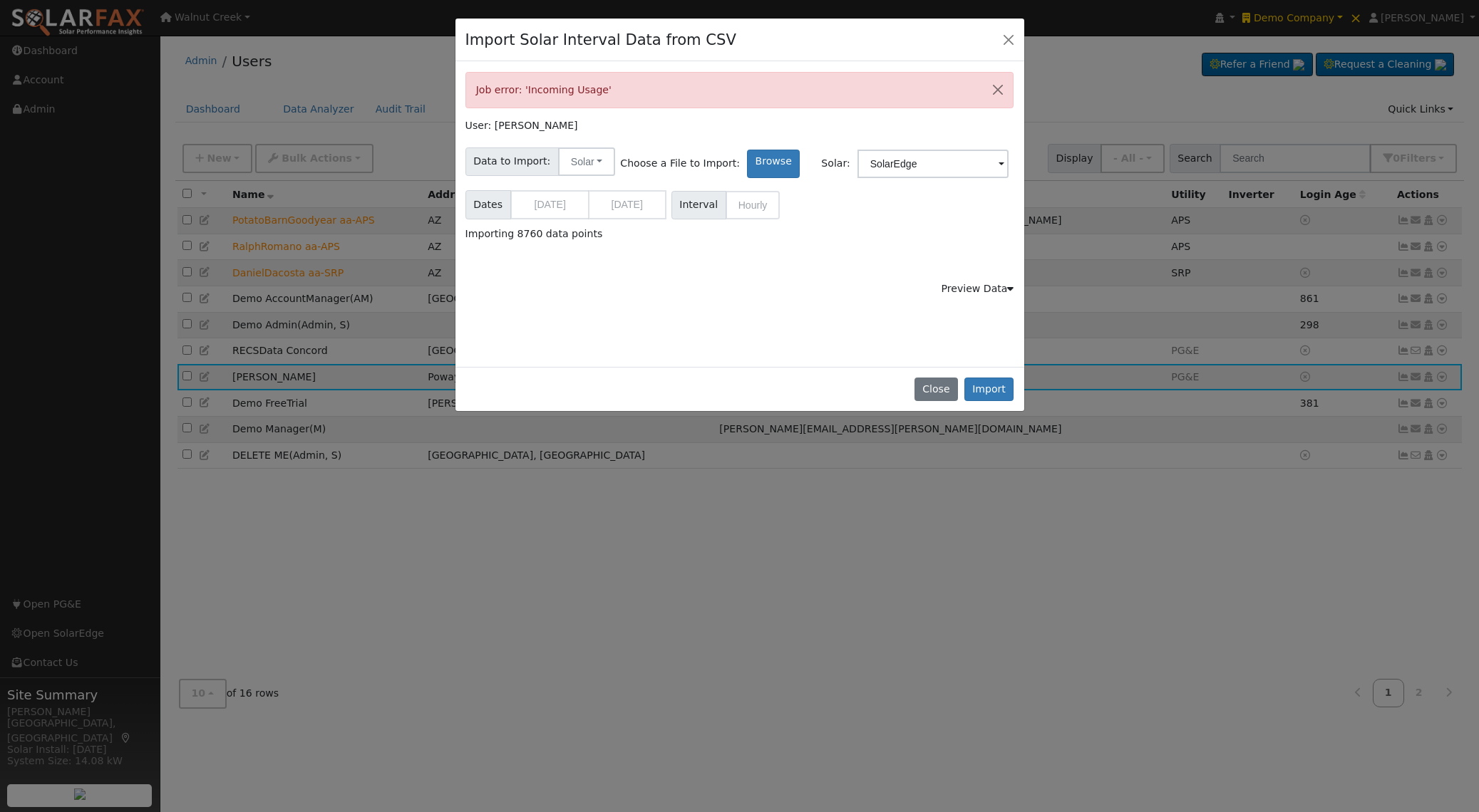
click at [483, 92] on div "Job error: 'Incoming Usage'" at bounding box center [740, 90] width 549 height 37
drag, startPoint x: 483, startPoint y: 92, endPoint x: 654, endPoint y: 118, distance: 173.0
click at [601, 94] on div "Job error: 'Incoming Usage'" at bounding box center [740, 90] width 549 height 37
copy div "Job error: 'Incoming Usage'"
